Goal: Book appointment/travel/reservation

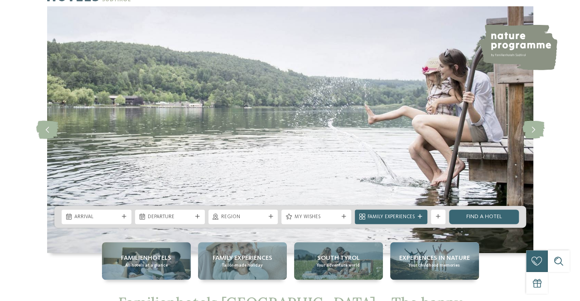
scroll to position [34, 0]
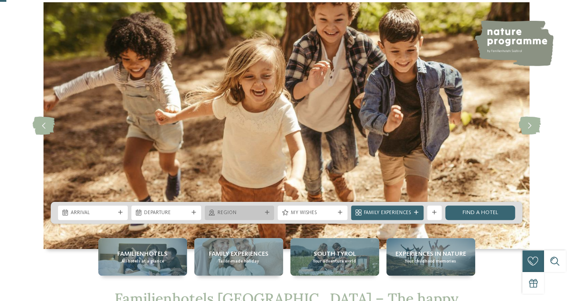
click at [235, 212] on span "Region" at bounding box center [239, 213] width 44 height 7
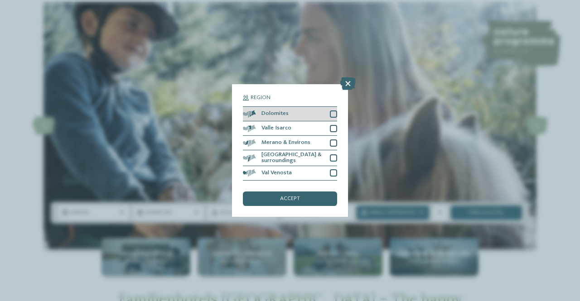
click at [333, 113] on div at bounding box center [333, 114] width 7 height 7
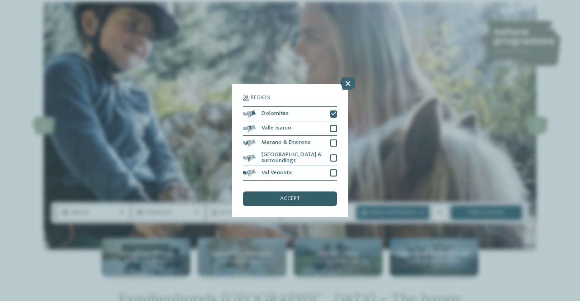
click at [284, 194] on div "accept" at bounding box center [290, 199] width 94 height 14
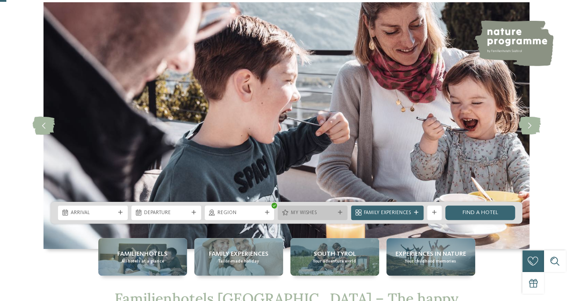
click at [299, 214] on span "My wishes" at bounding box center [312, 213] width 44 height 7
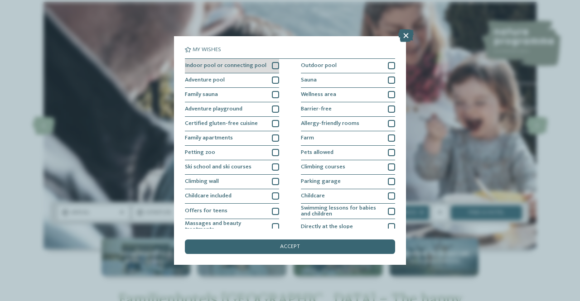
click at [272, 64] on div at bounding box center [275, 65] width 7 height 7
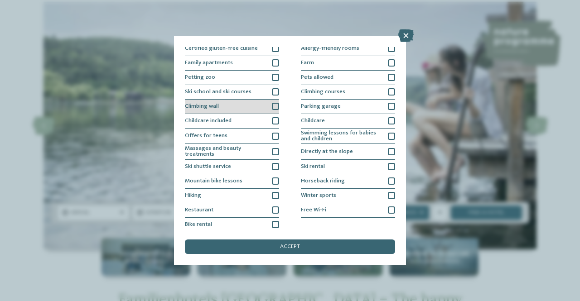
scroll to position [76, 0]
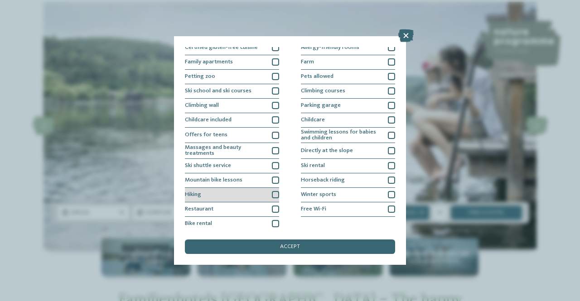
click at [273, 196] on div at bounding box center [275, 194] width 7 height 7
click at [273, 207] on div at bounding box center [275, 209] width 7 height 7
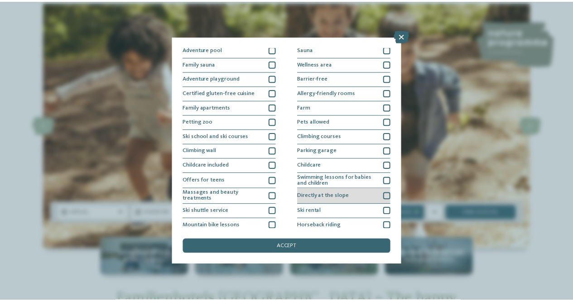
scroll to position [31, 0]
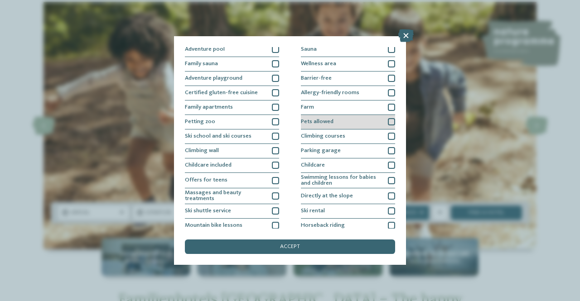
click at [388, 120] on div at bounding box center [391, 121] width 7 height 7
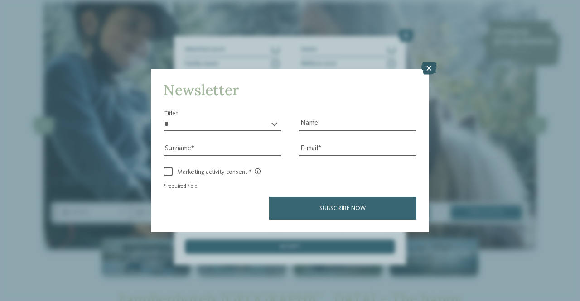
click at [427, 67] on icon at bounding box center [428, 68] width 15 height 13
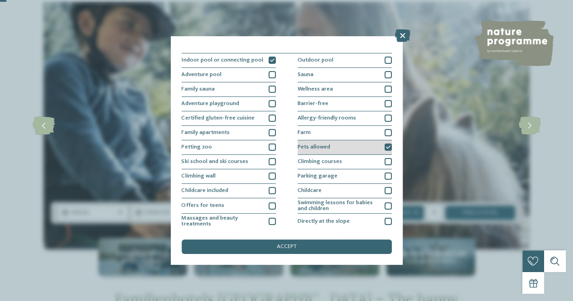
scroll to position [0, 0]
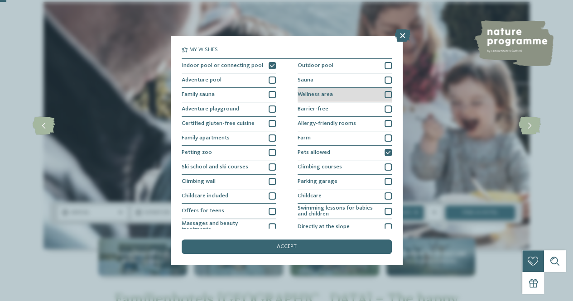
click at [385, 93] on div at bounding box center [388, 94] width 7 height 7
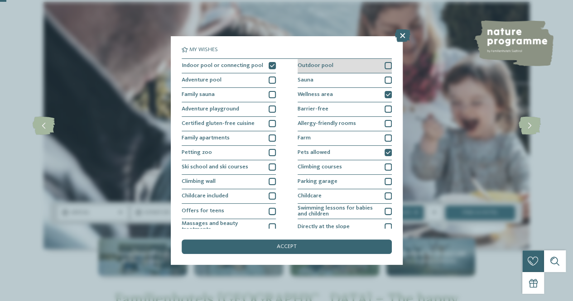
click at [385, 63] on div at bounding box center [388, 65] width 7 height 7
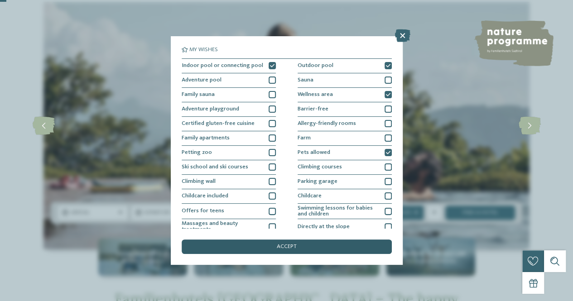
click at [294, 247] on span "accept" at bounding box center [287, 247] width 20 height 6
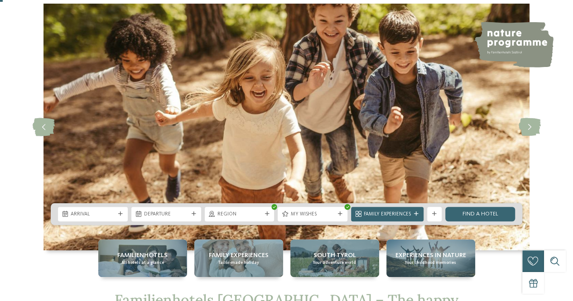
scroll to position [5, 0]
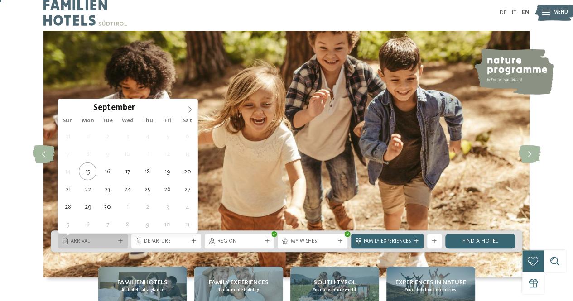
click at [103, 238] on div "Arrival" at bounding box center [93, 241] width 48 height 8
click at [188, 109] on icon at bounding box center [190, 109] width 6 height 6
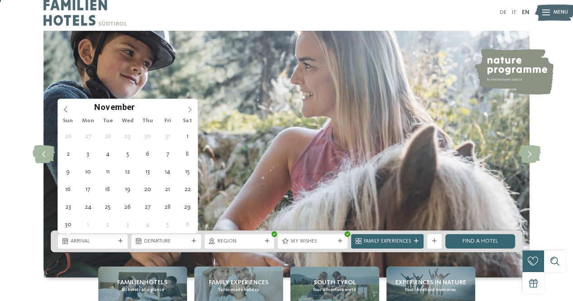
click at [188, 109] on icon at bounding box center [190, 109] width 6 height 6
type input "****"
click at [188, 109] on icon at bounding box center [190, 109] width 6 height 6
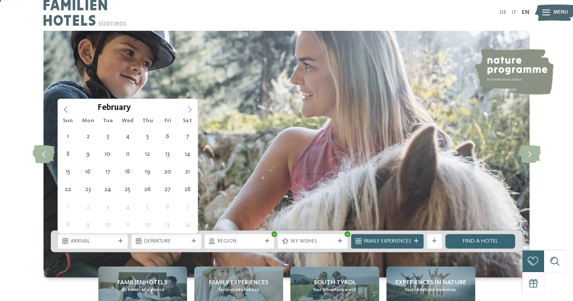
click at [188, 109] on icon at bounding box center [190, 109] width 6 height 6
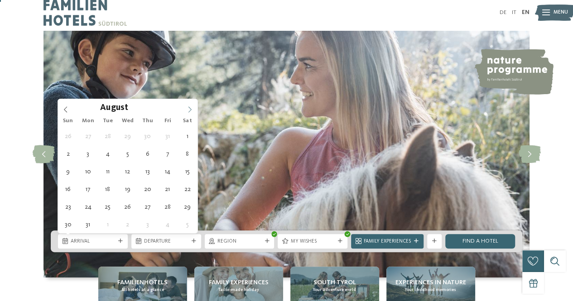
click at [188, 109] on icon at bounding box center [190, 109] width 6 height 6
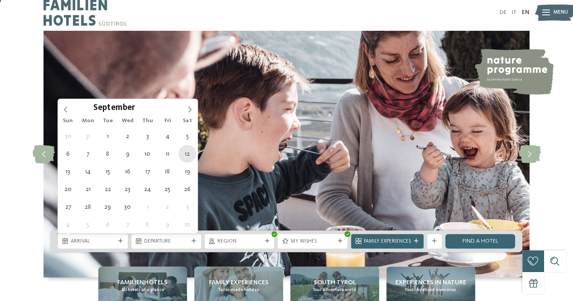
type div "[DATE]"
type input "****"
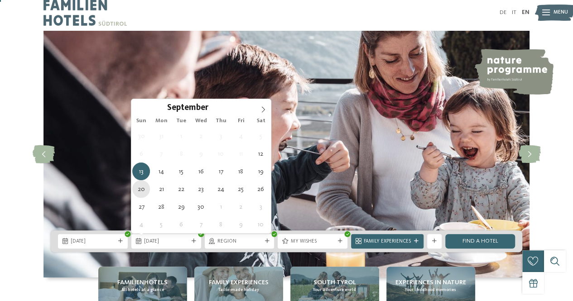
type div "[DATE]"
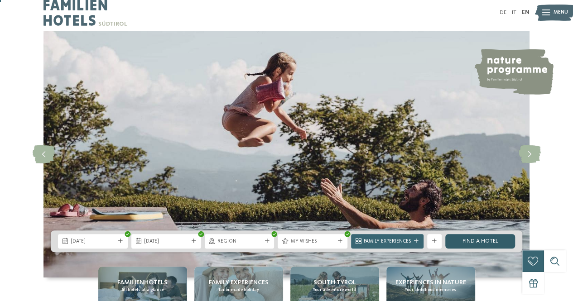
click at [480, 238] on link "Find a hotel" at bounding box center [480, 241] width 70 height 14
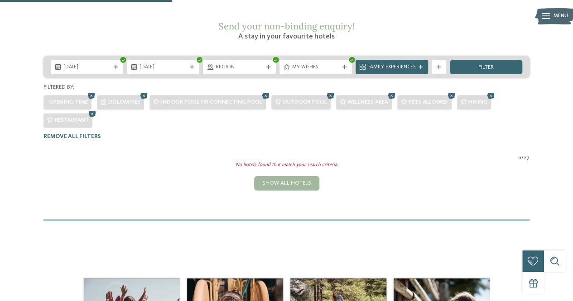
scroll to position [130, 0]
